Goal: Task Accomplishment & Management: Manage account settings

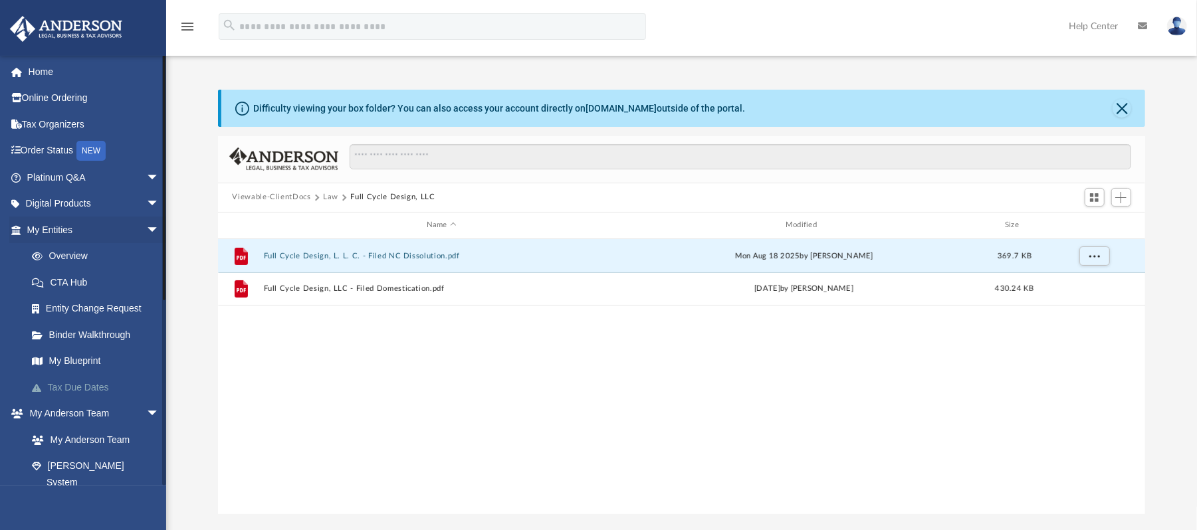
scroll to position [288, 914]
click at [146, 227] on span "arrow_drop_down" at bounding box center [159, 230] width 27 height 27
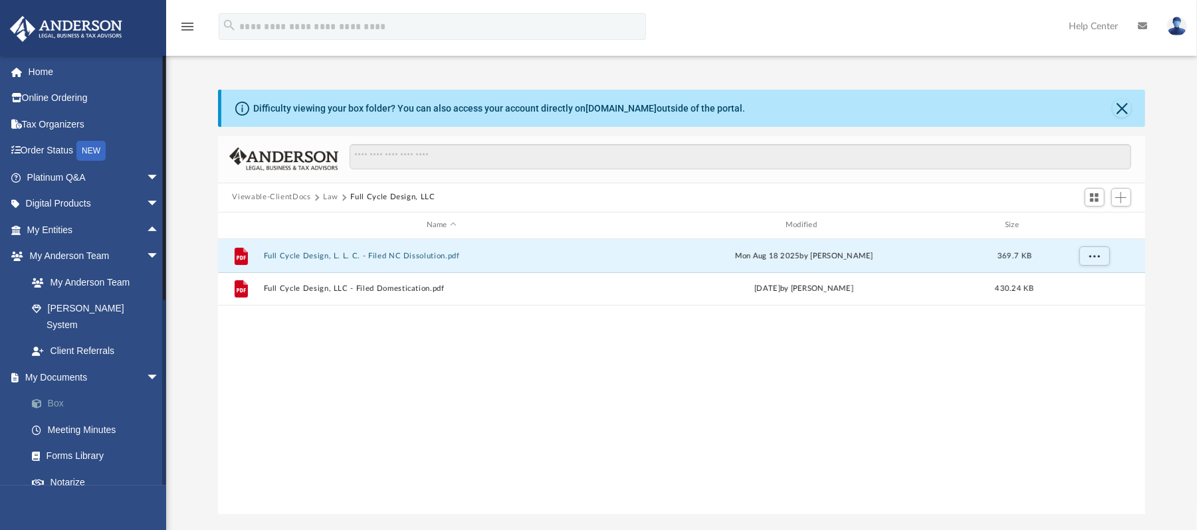
click at [84, 391] on link "Box" at bounding box center [99, 404] width 161 height 27
click at [52, 391] on link "Box" at bounding box center [99, 404] width 161 height 27
click at [271, 197] on button "Viewable-ClientDocs" at bounding box center [271, 197] width 78 height 12
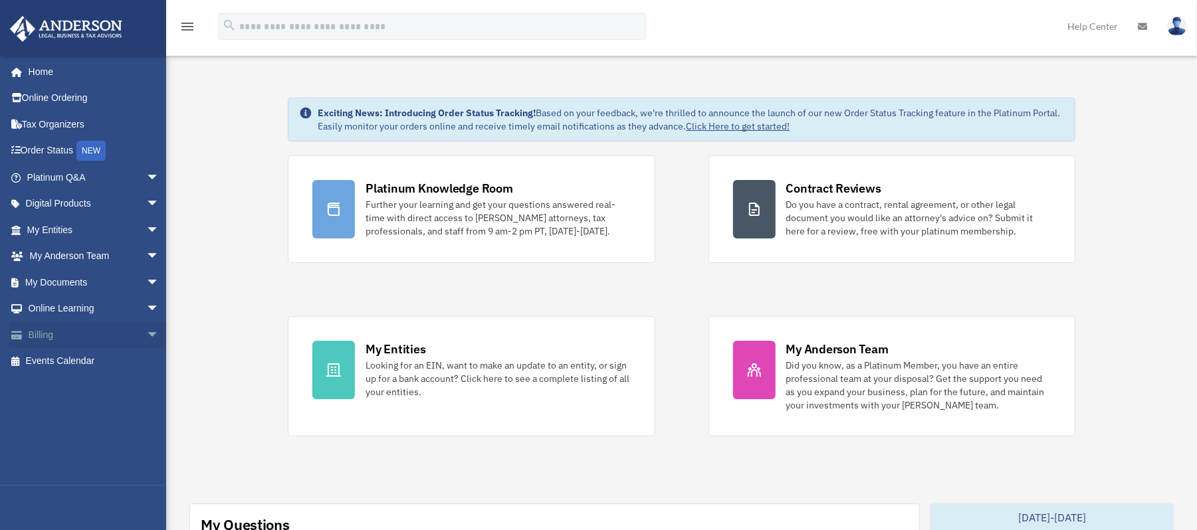
click at [146, 334] on span "arrow_drop_down" at bounding box center [159, 335] width 27 height 27
click at [130, 267] on link "My Anderson Team arrow_drop_down" at bounding box center [94, 256] width 170 height 27
click at [146, 274] on span "arrow_drop_down" at bounding box center [159, 282] width 27 height 27
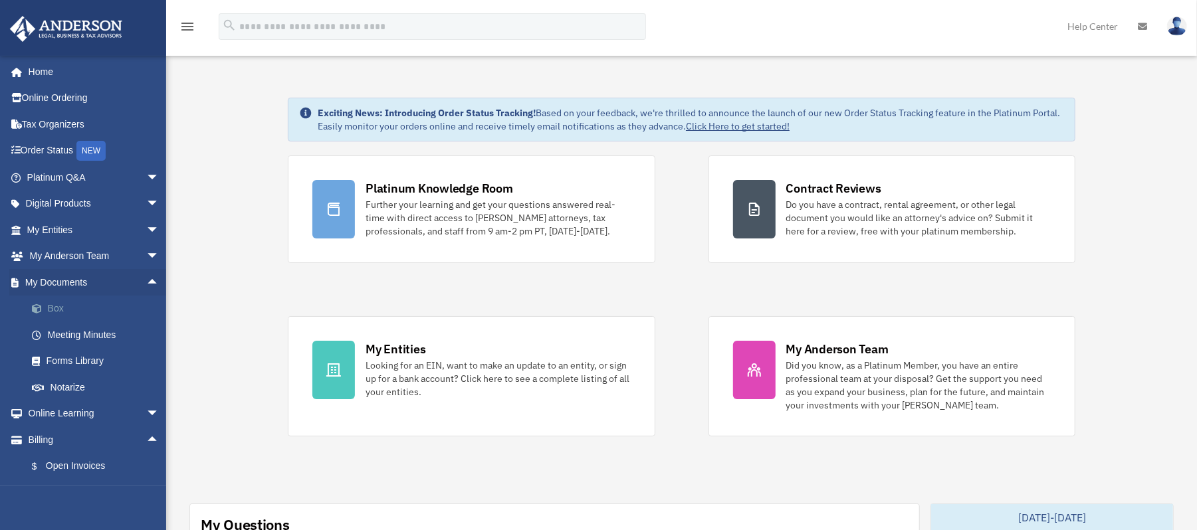
click at [94, 309] on link "Box" at bounding box center [99, 309] width 161 height 27
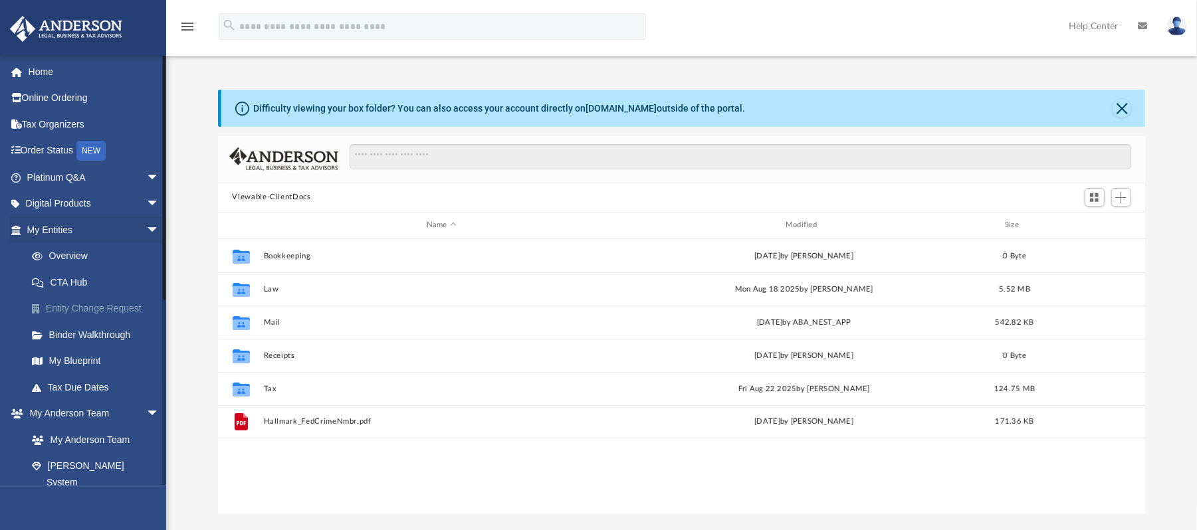
scroll to position [288, 914]
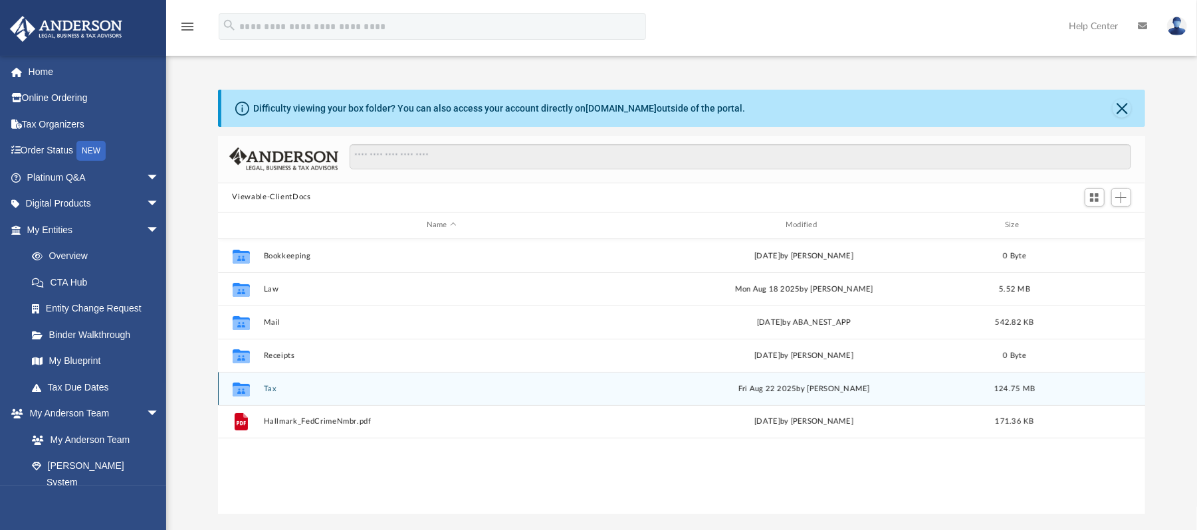
click at [274, 383] on div "Collaborated Folder Tax Fri Aug 22 2025 by Jasmine Splunge 124.75 MB" at bounding box center [682, 388] width 928 height 33
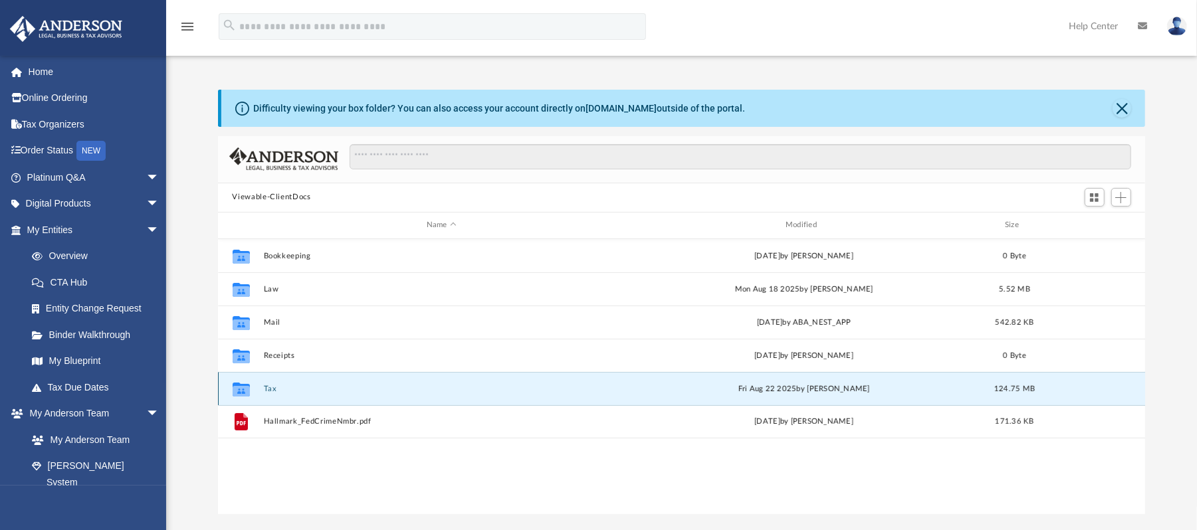
click at [272, 384] on button "Tax" at bounding box center [441, 388] width 356 height 9
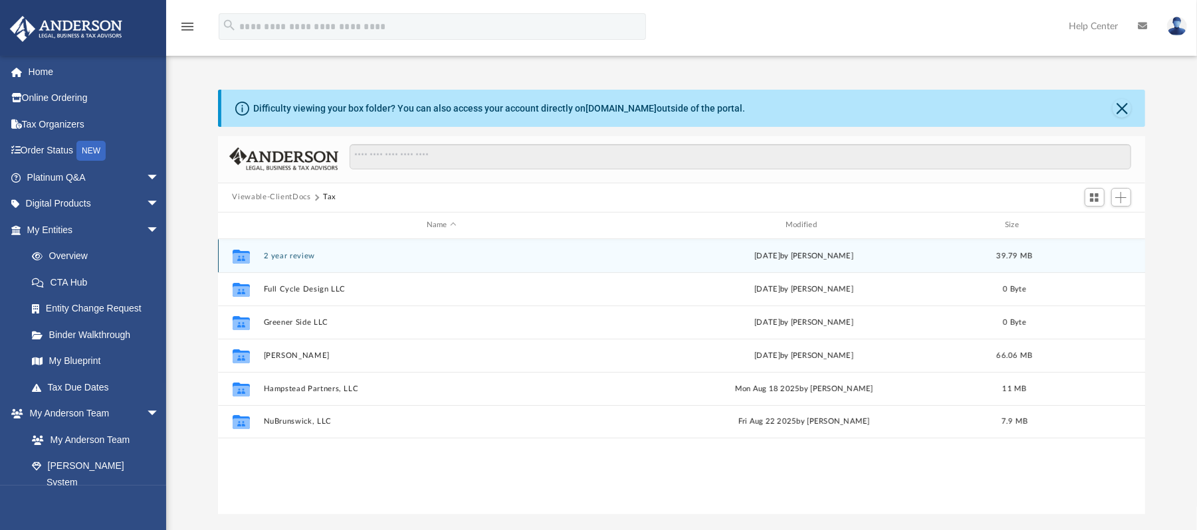
click at [296, 253] on button "2 year review" at bounding box center [441, 255] width 356 height 9
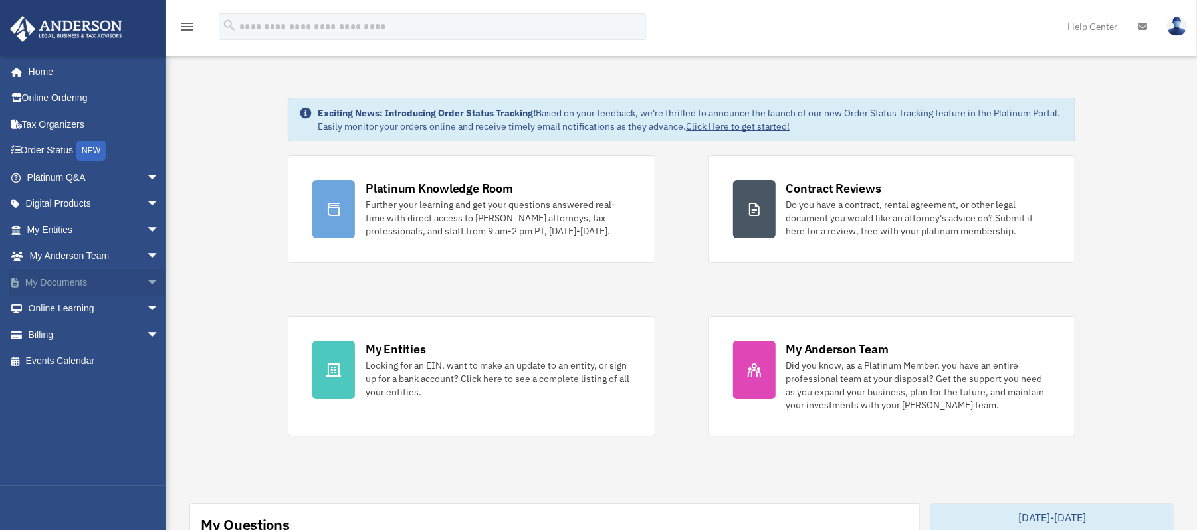
click at [146, 286] on span "arrow_drop_down" at bounding box center [159, 282] width 27 height 27
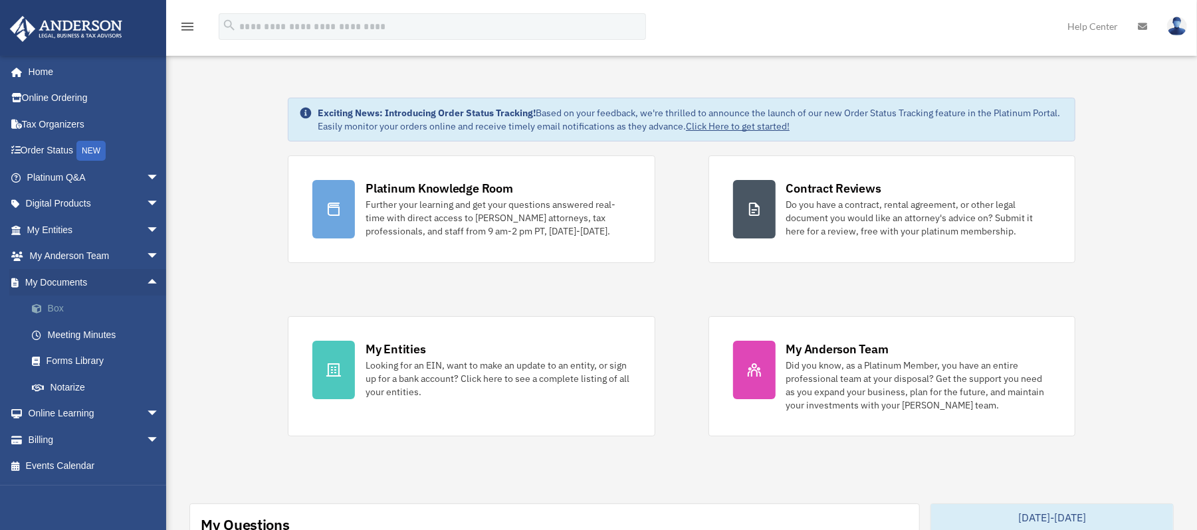
click at [93, 306] on link "Box" at bounding box center [99, 309] width 161 height 27
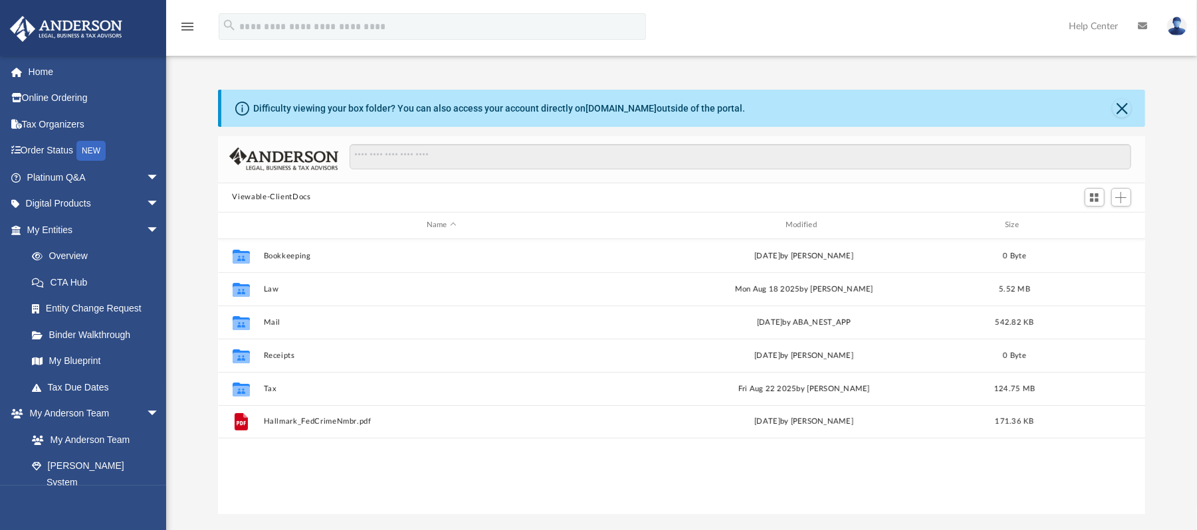
scroll to position [288, 914]
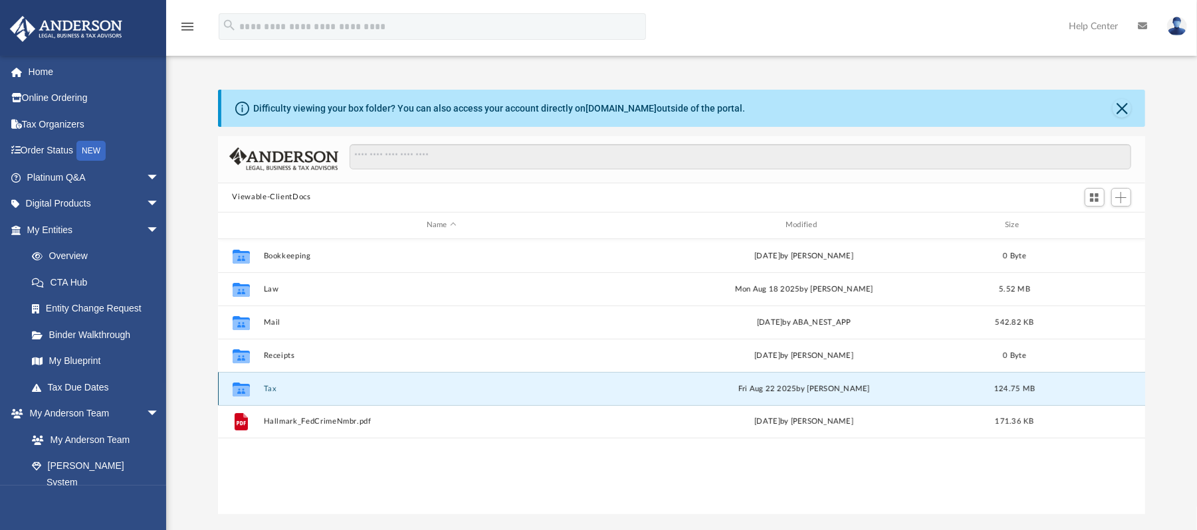
click at [274, 389] on button "Tax" at bounding box center [441, 388] width 356 height 9
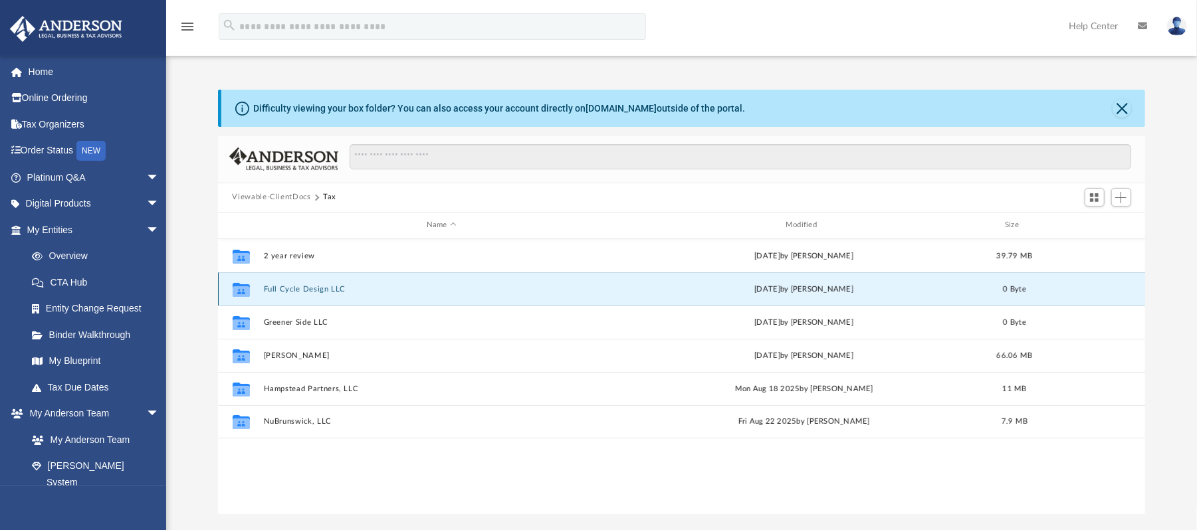
click at [302, 290] on button "Full Cycle Design LLC" at bounding box center [441, 288] width 356 height 9
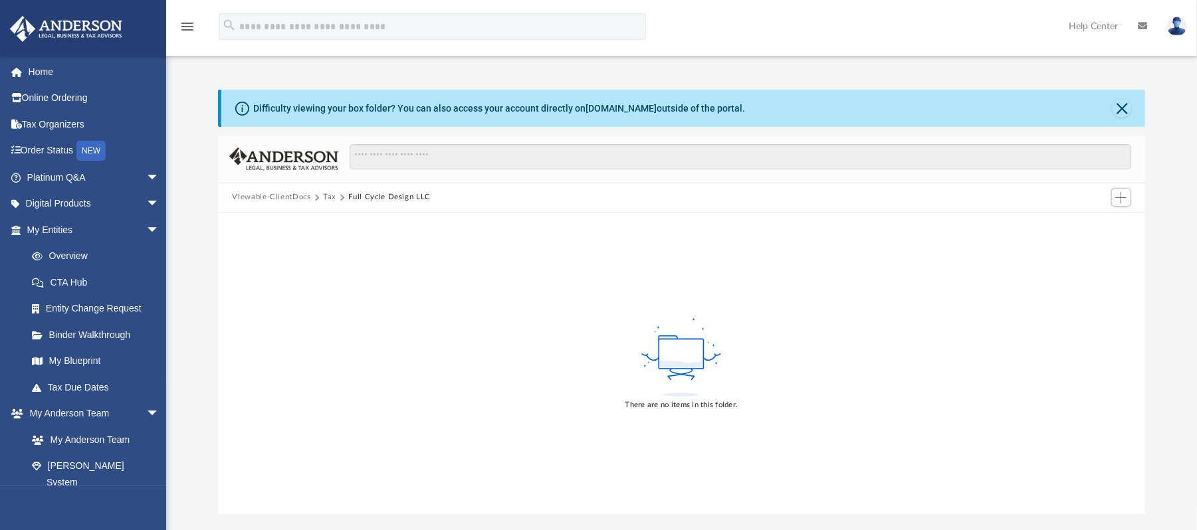
click at [708, 383] on icon at bounding box center [681, 358] width 86 height 84
click at [1122, 195] on span "Add" at bounding box center [1120, 197] width 11 height 11
click at [1098, 223] on li "Upload" at bounding box center [1102, 224] width 43 height 14
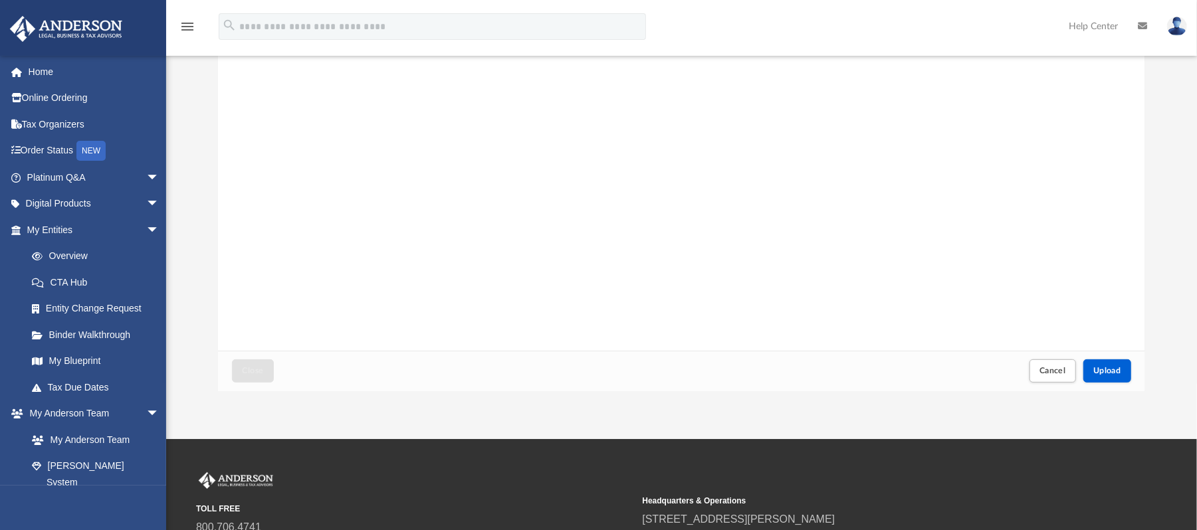
scroll to position [128, 0]
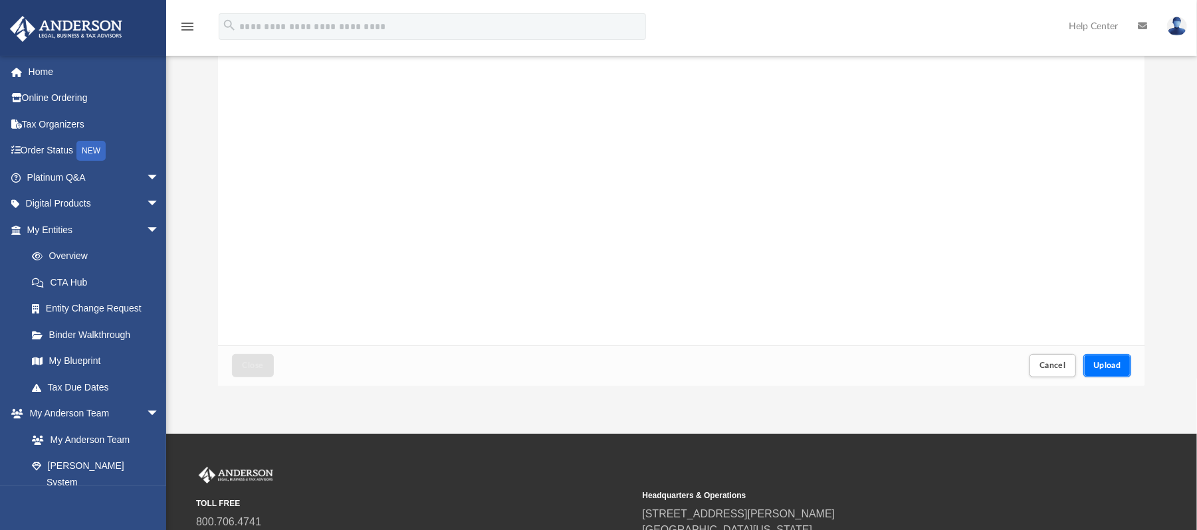
click at [1106, 361] on span "Upload" at bounding box center [1107, 365] width 28 height 8
